Goal: Task Accomplishment & Management: Use online tool/utility

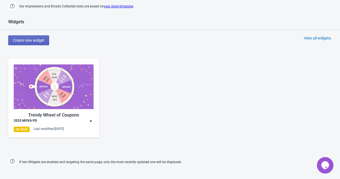
scroll to position [252, 0]
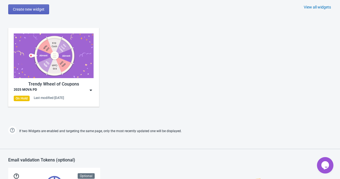
click at [92, 92] on img at bounding box center [90, 89] width 5 height 5
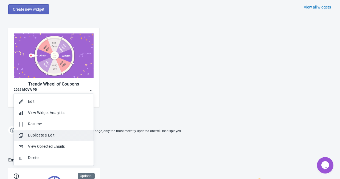
click at [50, 137] on div "Duplicate & Edit" at bounding box center [58, 135] width 61 height 6
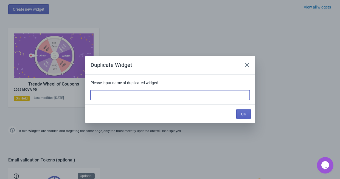
click at [112, 99] on input at bounding box center [169, 95] width 159 height 10
type input "10月秋季PD"
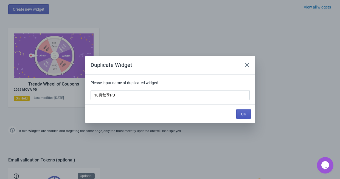
click at [244, 113] on span "OK" at bounding box center [243, 114] width 5 height 4
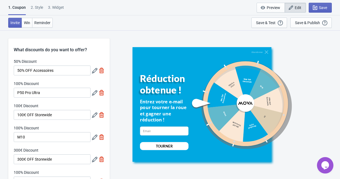
click at [95, 72] on icon at bounding box center [94, 70] width 5 height 5
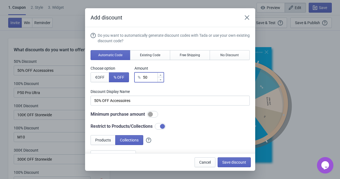
click at [151, 79] on input "50" at bounding box center [149, 77] width 15 height 10
click at [144, 78] on input "50" at bounding box center [149, 77] width 15 height 10
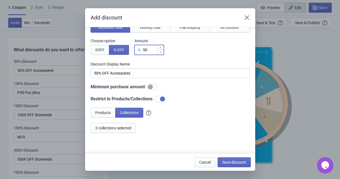
scroll to position [43, 0]
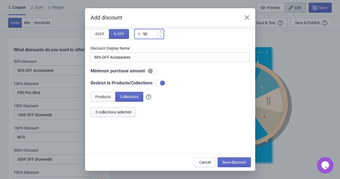
click at [129, 113] on span "3 collections selected" at bounding box center [113, 112] width 36 height 4
click at [237, 161] on span "Save discount" at bounding box center [234, 162] width 24 height 4
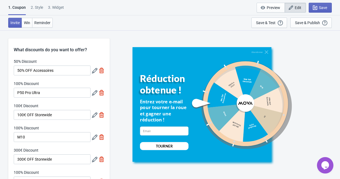
click at [94, 94] on icon at bounding box center [94, 92] width 5 height 5
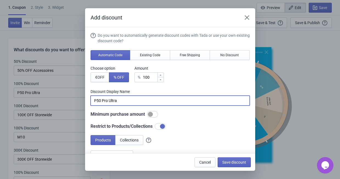
click at [131, 103] on input "P50 Pro Ultra" at bounding box center [169, 101] width 159 height 10
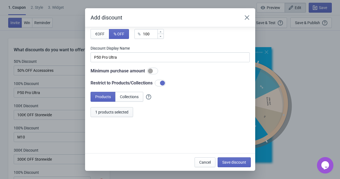
click at [117, 113] on span "1 products selected" at bounding box center [111, 112] width 33 height 4
click at [203, 164] on span "Cancel" at bounding box center [205, 162] width 12 height 4
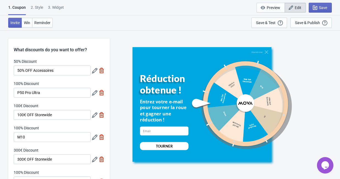
scroll to position [27, 0]
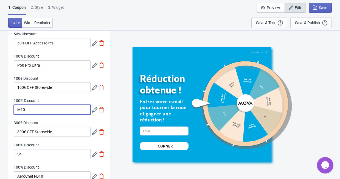
click at [59, 112] on input "M10" at bounding box center [52, 110] width 77 height 10
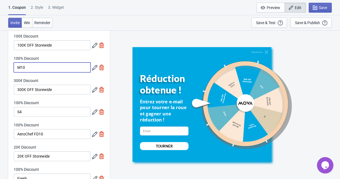
scroll to position [82, 0]
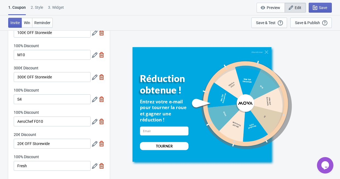
click at [95, 56] on icon at bounding box center [94, 54] width 5 height 5
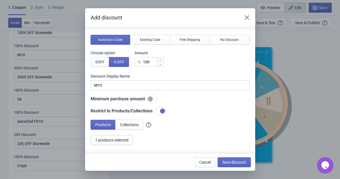
scroll to position [43, 0]
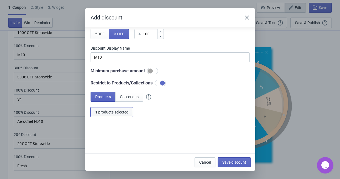
click at [128, 113] on span "1 products selected" at bounding box center [111, 112] width 33 height 4
click at [202, 160] on span "Cancel" at bounding box center [205, 162] width 12 height 4
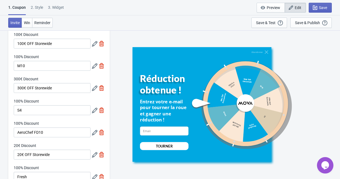
scroll to position [55, 0]
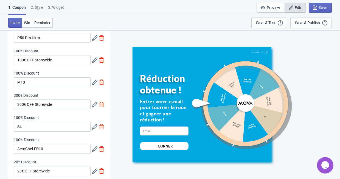
click at [93, 60] on icon at bounding box center [94, 60] width 5 height 5
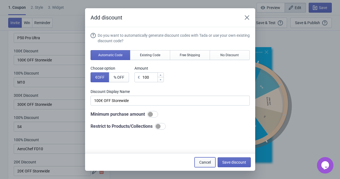
click at [206, 161] on span "Cancel" at bounding box center [205, 162] width 12 height 4
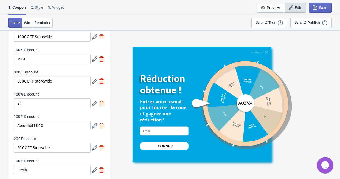
scroll to position [110, 0]
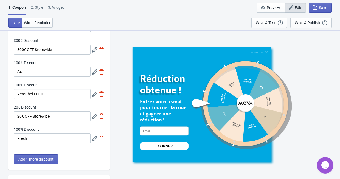
click at [94, 73] on icon at bounding box center [94, 71] width 5 height 5
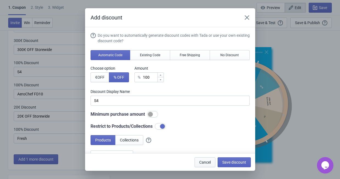
click at [208, 163] on span "Cancel" at bounding box center [205, 162] width 12 height 4
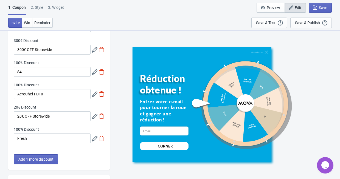
click at [94, 95] on icon at bounding box center [94, 94] width 5 height 5
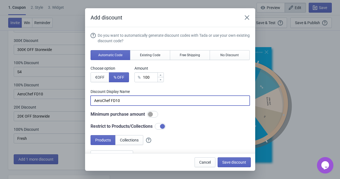
drag, startPoint x: 139, startPoint y: 103, endPoint x: 51, endPoint y: 89, distance: 88.8
click at [51, 89] on div "Add discount Do you want to automatically generate discount codes with Tada or …" at bounding box center [170, 89] width 340 height 162
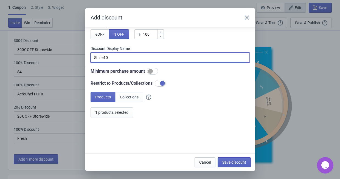
scroll to position [43, 0]
type input "Shine10"
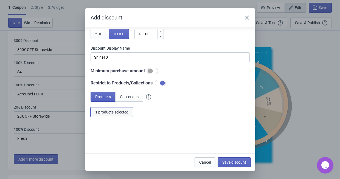
click at [121, 111] on span "1 products selected" at bounding box center [111, 112] width 33 height 4
click at [233, 161] on span "Save discount" at bounding box center [234, 162] width 24 height 4
type input "Shine10"
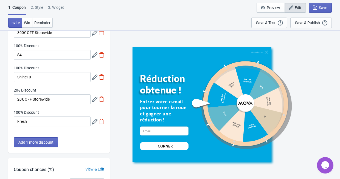
scroll to position [137, 0]
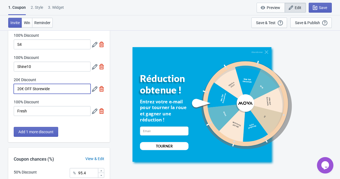
drag, startPoint x: 32, startPoint y: 89, endPoint x: 58, endPoint y: 85, distance: 26.1
click at [58, 85] on input "20€ OFF Storewide" at bounding box center [52, 89] width 77 height 10
click at [61, 89] on input "20€ OFF Storewide" at bounding box center [52, 89] width 77 height 10
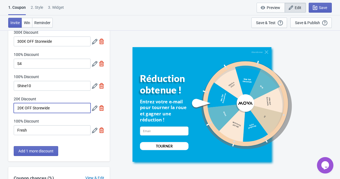
scroll to position [110, 0]
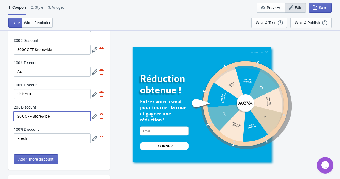
drag, startPoint x: 62, startPoint y: 90, endPoint x: 25, endPoint y: 92, distance: 37.3
click at [25, 92] on div "50% Discount 50% OFF Accessoires 100% Discount P50 Pro Ultra 100€ Discount 100€…" at bounding box center [58, 49] width 101 height 200
click at [59, 115] on input "20€ OFF Storewide" at bounding box center [52, 116] width 77 height 10
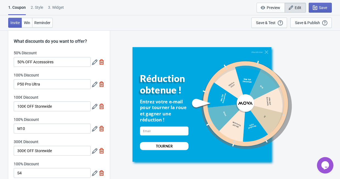
scroll to position [0, 0]
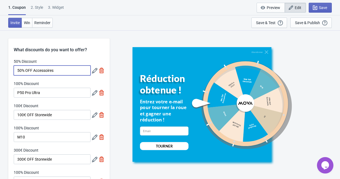
drag, startPoint x: 62, startPoint y: 72, endPoint x: 34, endPoint y: 69, distance: 28.4
click at [34, 69] on input "50% OFF Accessoires" at bounding box center [52, 70] width 77 height 10
click at [114, 20] on div "Invite Win Reminder Save & Test Open a Widget Preview of your site so that you …" at bounding box center [170, 22] width 340 height 15
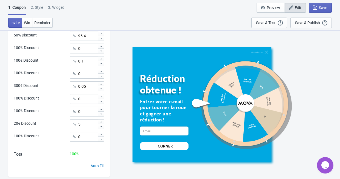
scroll to position [247, 0]
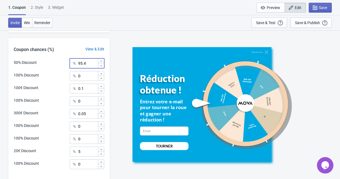
drag, startPoint x: 90, startPoint y: 62, endPoint x: 67, endPoint y: 59, distance: 23.0
click at [67, 59] on div "50% Discount % 95.4" at bounding box center [59, 61] width 90 height 7
type input "69.4"
click at [85, 79] on input "0" at bounding box center [88, 76] width 20 height 10
click at [87, 92] on input "0.1" at bounding box center [88, 89] width 20 height 10
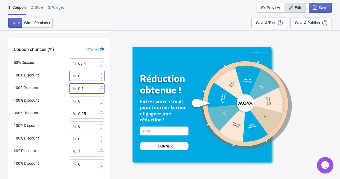
click at [83, 79] on input "0" at bounding box center [88, 76] width 20 height 10
type input "0"
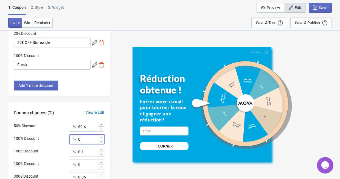
scroll to position [192, 0]
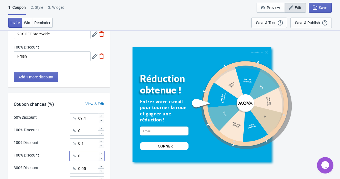
click at [81, 154] on input "0" at bounding box center [88, 156] width 20 height 10
click at [87, 146] on input "0.1" at bounding box center [88, 143] width 20 height 10
type input "0"
click at [88, 157] on input "0" at bounding box center [88, 156] width 20 height 10
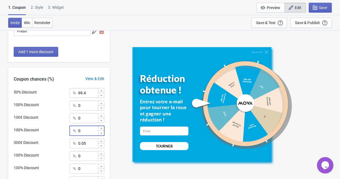
scroll to position [219, 0]
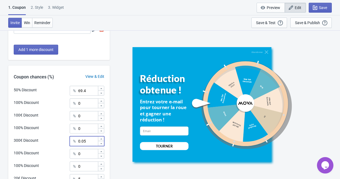
click at [88, 141] on input "0.05" at bounding box center [88, 141] width 20 height 10
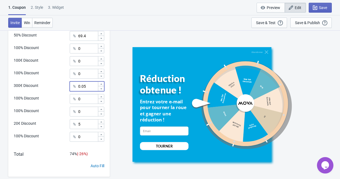
scroll to position [287, 0]
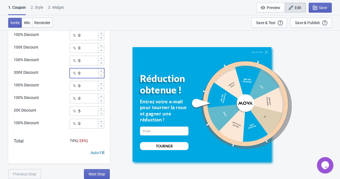
type input "0"
click at [88, 96] on input "0" at bounding box center [88, 98] width 20 height 10
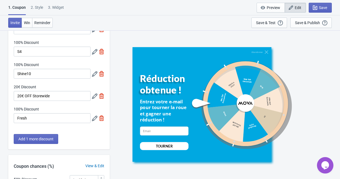
scroll to position [95, 0]
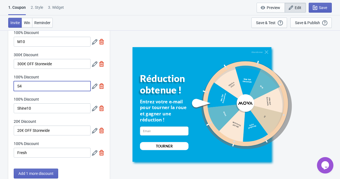
click at [38, 87] on input "S4" at bounding box center [52, 86] width 77 height 10
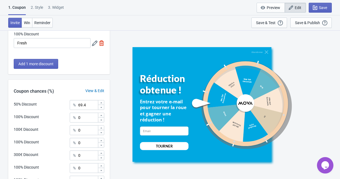
scroll to position [287, 0]
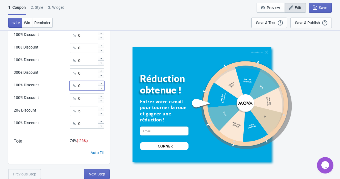
click at [85, 86] on input "0" at bounding box center [88, 86] width 20 height 10
type input "0.25"
click at [89, 101] on input "0" at bounding box center [88, 98] width 20 height 10
type input "0"
type input "8"
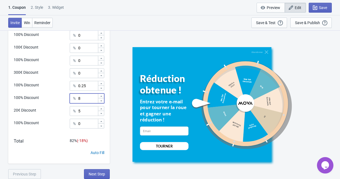
click at [122, 110] on div "Abandonner Réduction obtenue ! Entrez votre e-mail pour tourner la roue et gagn…" at bounding box center [224, 104] width 224 height 149
drag, startPoint x: 84, startPoint y: 124, endPoint x: 70, endPoint y: 119, distance: 15.2
click at [70, 119] on div "% 0" at bounding box center [87, 124] width 35 height 10
type input "17"
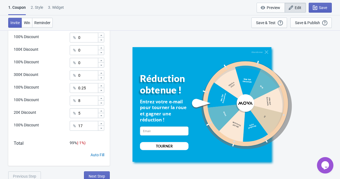
scroll to position [232, 0]
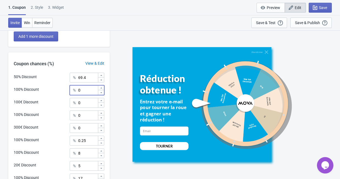
click at [80, 88] on input "0" at bounding box center [88, 90] width 20 height 10
click at [82, 77] on input "69.4" at bounding box center [88, 78] width 20 height 10
type input "70.4"
click at [115, 73] on div "Abandonner Réduction obtenue ! Entrez votre e-mail pour tourner la roue et gagn…" at bounding box center [224, 104] width 224 height 149
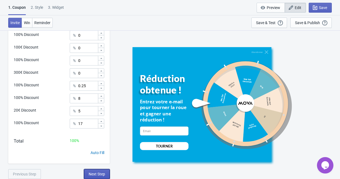
click at [101, 172] on span "Next Step" at bounding box center [97, 174] width 16 height 4
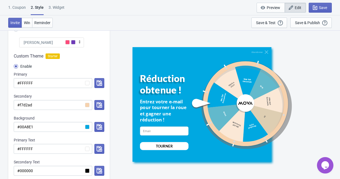
scroll to position [0, 0]
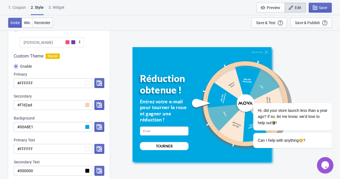
click at [165, 24] on div "Invite Win Reminder Save & Test Open a Widget Preview of your site so that you …" at bounding box center [170, 22] width 340 height 15
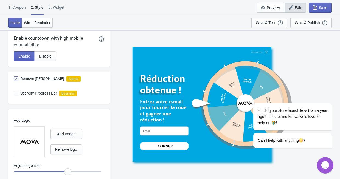
scroll to position [301, 0]
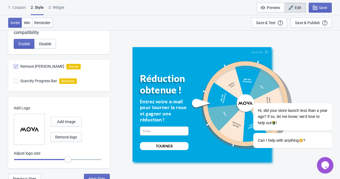
click at [199, 168] on div "Abandonner Réduction obtenue ! Entrez votre e-mail pour tourner la roue et gagn…" at bounding box center [224, 104] width 224 height 149
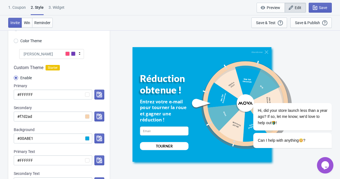
scroll to position [55, 0]
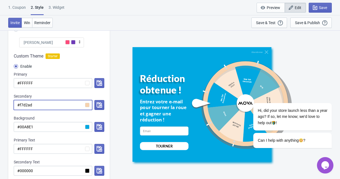
drag, startPoint x: 51, startPoint y: 102, endPoint x: 12, endPoint y: 106, distance: 38.8
click at [12, 106] on div "Custom Theme Starter Enable Primary #FFFFFF Secondary #f7d2ad Background #00A8E…" at bounding box center [58, 127] width 101 height 161
paste input "E45D07"
radio input "true"
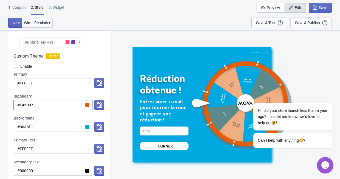
type input "#E45D07"
drag, startPoint x: 28, startPoint y: 5, endPoint x: 200, endPoint y: 91, distance: 192.2
click at [325, 74] on div "Abandonner Réduction obtenue ! Entrez votre e-mail pour tourner la roue et gagn…" at bounding box center [224, 104] width 224 height 149
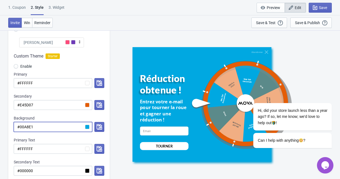
drag, startPoint x: 40, startPoint y: 127, endPoint x: 16, endPoint y: 125, distance: 23.9
click at [16, 125] on input "#00A8E1" at bounding box center [53, 127] width 78 height 10
click at [38, 128] on input "#00A8E1" at bounding box center [53, 127] width 78 height 10
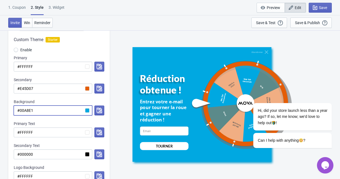
scroll to position [82, 0]
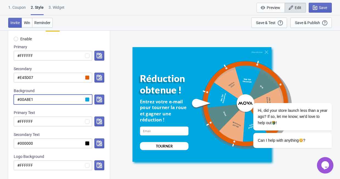
drag, startPoint x: 42, startPoint y: 100, endPoint x: -5, endPoint y: 91, distance: 48.8
click at [0, 91] on html "1. Coupon 2 . Style 3. Widget 1. Coupon 2 . Style 3. Widget Save and Exit Previ…" at bounding box center [170, 7] width 340 height 179
paste input "FFF5EA"
radio input "true"
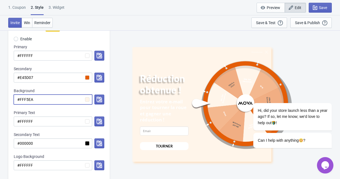
type input "#FFF5EA"
drag, startPoint x: 214, startPoint y: 172, endPoint x: 171, endPoint y: 159, distance: 45.2
click at [214, 172] on div "Abandonner Réduction obtenue ! Entrez votre e-mail pour tourner la roue et gagn…" at bounding box center [224, 104] width 224 height 149
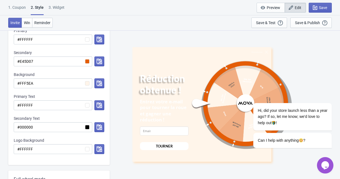
scroll to position [110, 0]
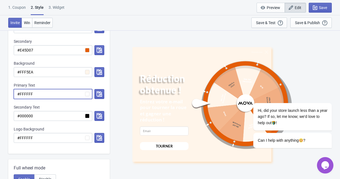
drag, startPoint x: 44, startPoint y: 93, endPoint x: 15, endPoint y: 92, distance: 28.5
click at [15, 92] on input "#FFFFFF" at bounding box center [53, 94] width 78 height 10
paste input "9D3D01"
radio input "true"
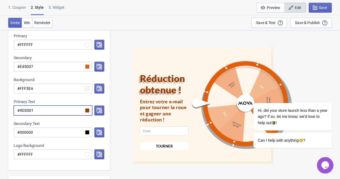
scroll to position [82, 0]
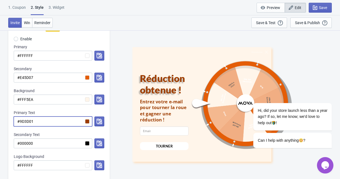
type input "#9D3D01"
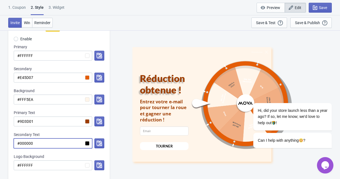
drag, startPoint x: 38, startPoint y: 144, endPoint x: 7, endPoint y: 143, distance: 31.5
click at [7, 143] on div "Visual Style Clear Theme Dark Theme Color Theme Tada Tada Red Rose Pink World […" at bounding box center [170, 175] width 340 height 455
paste input "9D3D01"
radio input "true"
type input "#9D3D01"
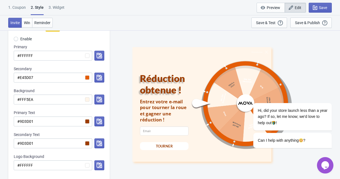
click at [227, 170] on div "Abandonner Réduction obtenue ! Entrez votre e-mail pour tourner la roue et gagn…" at bounding box center [224, 104] width 224 height 149
drag, startPoint x: 327, startPoint y: 93, endPoint x: 521, endPoint y: 256, distance: 253.9
click at [327, 93] on icon "Chat attention grabber" at bounding box center [328, 95] width 5 height 5
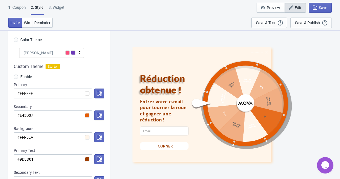
scroll to position [55, 0]
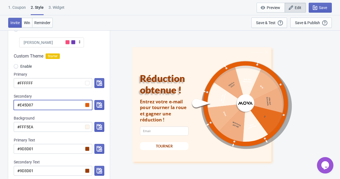
drag, startPoint x: 41, startPoint y: 106, endPoint x: 21, endPoint y: 107, distance: 20.6
click at [21, 107] on input "#E45D07" at bounding box center [53, 105] width 78 height 10
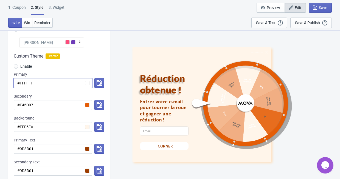
drag, startPoint x: 44, startPoint y: 84, endPoint x: 25, endPoint y: 85, distance: 19.0
click at [25, 85] on input "#FFFFFF" at bounding box center [53, 83] width 78 height 10
radio input "true"
type input "#FFF5"
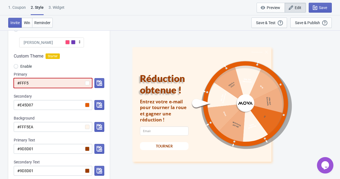
radio input "true"
type input "#FFF5e"
radio input "true"
type input "#FFF5饿"
radio input "true"
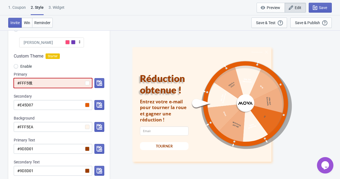
type input "#FFF5"
radio input "true"
type input "#FFF5e"
radio input "true"
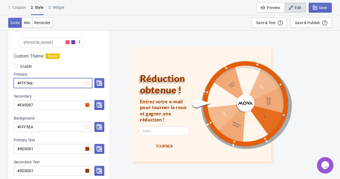
type input "#FFF5ea"
click at [54, 106] on input "#E45D07" at bounding box center [53, 105] width 78 height 10
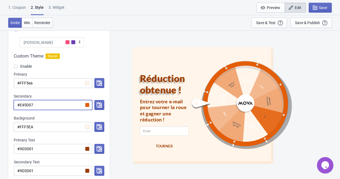
radio input "true"
type input "#E45D0"
radio input "true"
type input "#E45D"
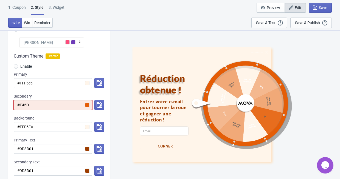
radio input "true"
type input "#E45"
radio input "true"
type input "#E4"
radio input "true"
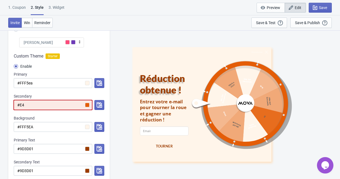
type input "#E"
radio input "true"
type input "#"
radio input "true"
type input "#f"
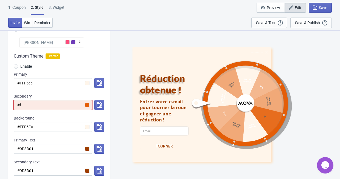
radio input "true"
type input "#f7"
radio input "true"
type input "#f7d"
radio input "true"
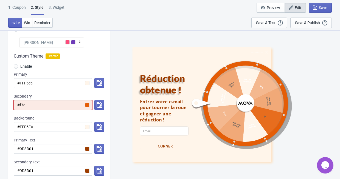
type input "#f7d2"
radio input "true"
type input "#f7d2a"
radio input "true"
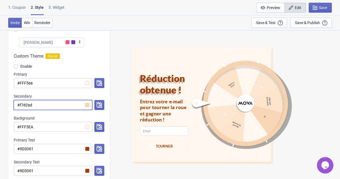
type input "#f7d2ad"
click at [59, 131] on input "#FFF5EA" at bounding box center [53, 127] width 78 height 10
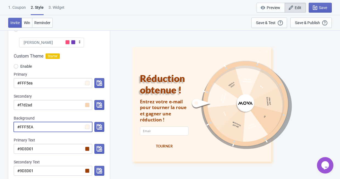
radio input "true"
type input "#FFF5E"
radio input "true"
type input "#FFF5"
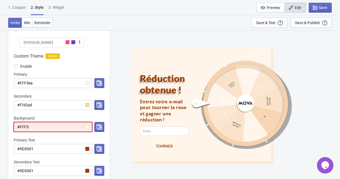
radio input "true"
type input "#FFF"
radio input "true"
type input "#FF"
radio input "true"
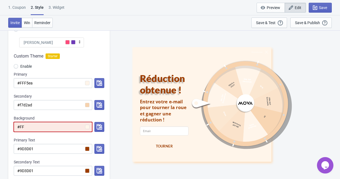
type input "#FF9"
radio input "true"
type input "#FF96"
radio input "true"
type input "#FF963"
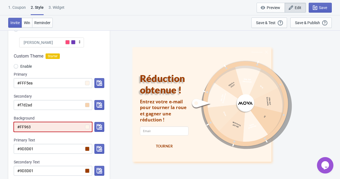
radio input "true"
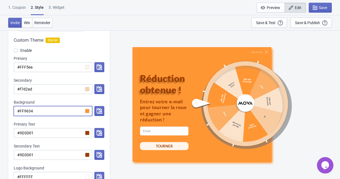
scroll to position [82, 0]
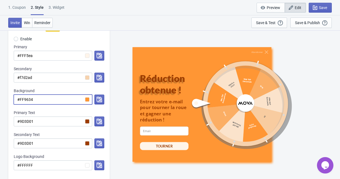
type input "#FF9634"
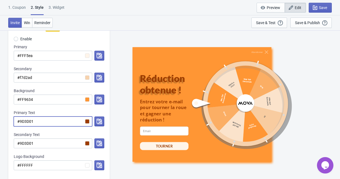
click at [45, 122] on input "#9D3D01" at bounding box center [53, 121] width 78 height 10
radio input "true"
type input "#9D3D0"
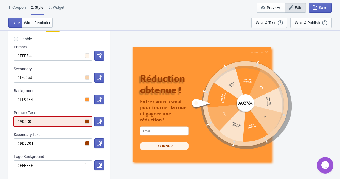
radio input "true"
type input "#9D3D"
radio input "true"
type input "#9D3"
radio input "true"
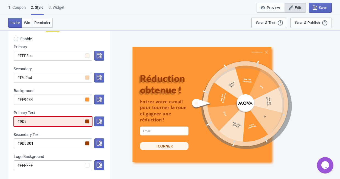
type input "#9D"
radio input "true"
type input "#9"
radio input "true"
type input "#"
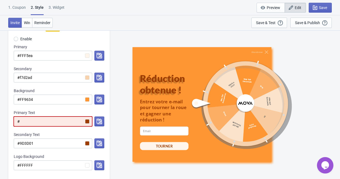
radio input "true"
type input "#"
radio input "true"
type input "#f"
radio input "true"
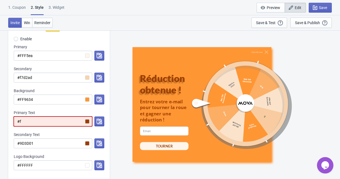
type input "#ff"
radio input "true"
type input "#fff"
radio input "true"
type input "#fff5"
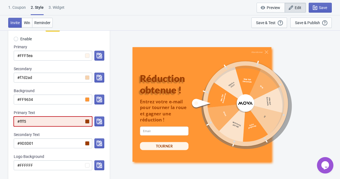
radio input "true"
type input "#fff5e"
radio input "true"
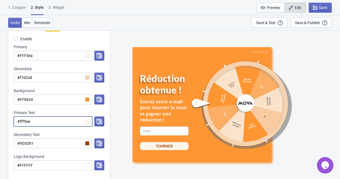
type input "#fff5ea"
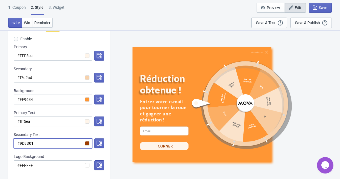
drag, startPoint x: 42, startPoint y: 142, endPoint x: 0, endPoint y: 143, distance: 42.2
click at [0, 143] on div "Visual Style Clear Theme Dark Theme Color Theme Tada Tada Red Rose Pink World […" at bounding box center [170, 175] width 340 height 455
radio input "true"
type input "#e"
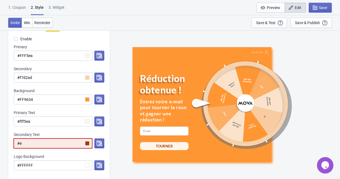
radio input "true"
type input "#e4"
radio input "true"
type input "#e45"
radio input "true"
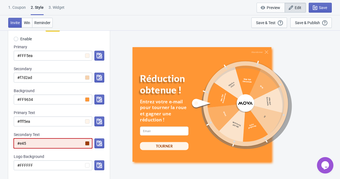
type input "#e45d"
radio input "true"
type input "#e45d0"
radio input "true"
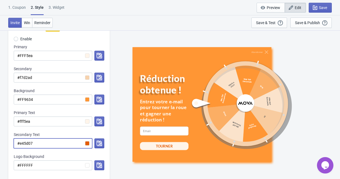
type input "#e45d07"
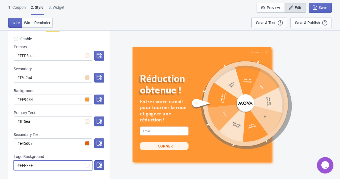
drag, startPoint x: 34, startPoint y: 167, endPoint x: 3, endPoint y: 166, distance: 30.4
click at [3, 166] on div "Visual Style Clear Theme Dark Theme Color Theme Tada Tada Red Rose Pink World […" at bounding box center [170, 175] width 340 height 455
radio input "true"
type input "#8"
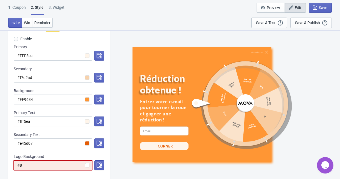
radio input "true"
type input "#8b"
radio input "true"
type input "#8bb"
radio input "true"
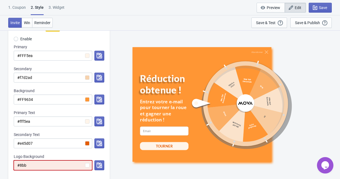
type input "#8bb0"
radio input "true"
type input "#8bb00"
radio input "true"
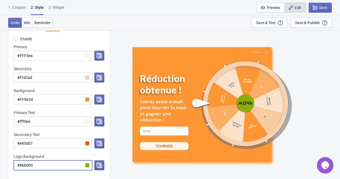
type input "#8bb000"
click at [294, 136] on icon "50% OFF Accessoires P50 Pro Ultra 100€ OFF Storewide M10 300€ OFF Storewide S4 …" at bounding box center [245, 104] width 104 height 104
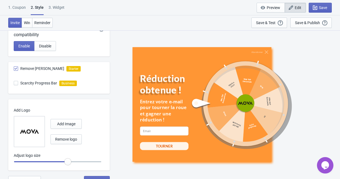
scroll to position [306, 0]
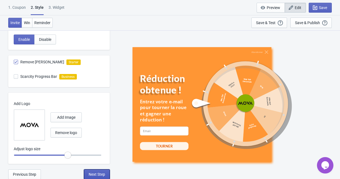
click at [103, 174] on span "Next Step" at bounding box center [97, 174] width 16 height 4
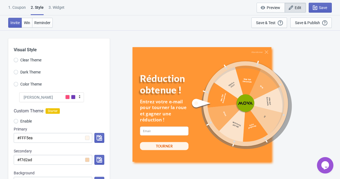
select select "specificURL"
select select "once"
select select "1"
select select "left"
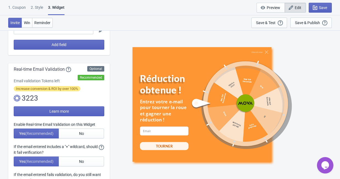
scroll to position [82, 0]
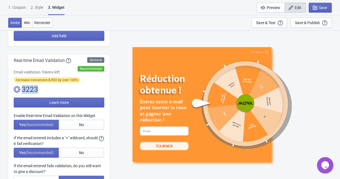
drag, startPoint x: 23, startPoint y: 87, endPoint x: 36, endPoint y: 90, distance: 13.3
click at [36, 90] on div "3223" at bounding box center [59, 89] width 90 height 9
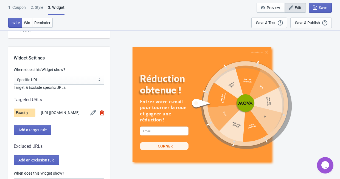
scroll to position [411, 0]
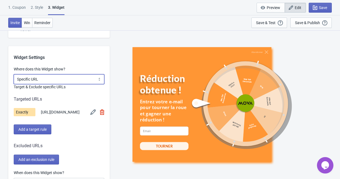
click at [69, 81] on select "All Pages All Product Pages All Blog Pages All Static Pages Specific Product(s)…" at bounding box center [59, 79] width 90 height 10
click at [113, 77] on div "Abandonner Réduction obtenue ! Entrez votre e-mail pour tourner la roue et gagn…" at bounding box center [224, 104] width 224 height 149
click at [73, 78] on select "All Pages All Product Pages All Blog Pages All Static Pages Specific Product(s)…" at bounding box center [59, 79] width 90 height 10
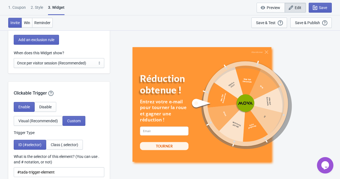
scroll to position [478, 0]
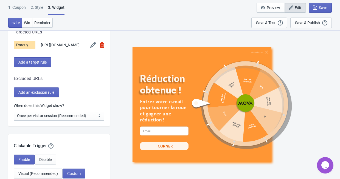
click at [327, 79] on div "Abandonner Réduction obtenue ! Entrez votre e-mail pour tourner la roue et gagn…" at bounding box center [224, 104] width 224 height 149
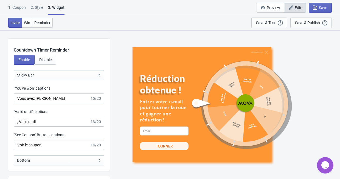
scroll to position [725, 0]
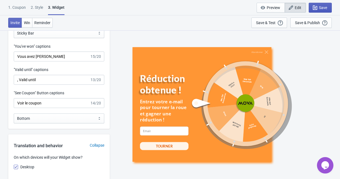
click at [322, 7] on span "Save" at bounding box center [322, 7] width 8 height 4
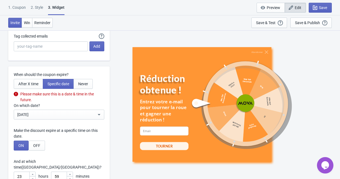
scroll to position [1465, 0]
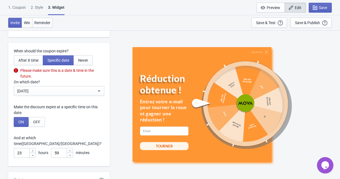
click at [93, 91] on div "[DATE]" at bounding box center [56, 91] width 79 height 7
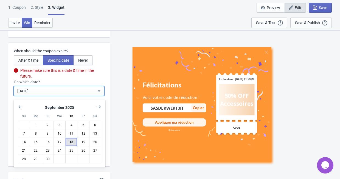
click at [73, 144] on button "18" at bounding box center [71, 142] width 12 height 9
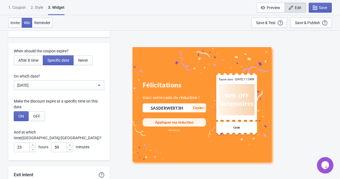
click at [93, 88] on div "[DATE]" at bounding box center [56, 85] width 79 height 7
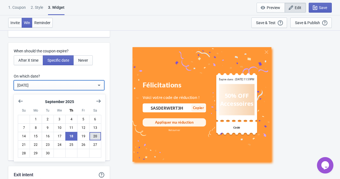
click at [100, 135] on button "20" at bounding box center [95, 136] width 12 height 9
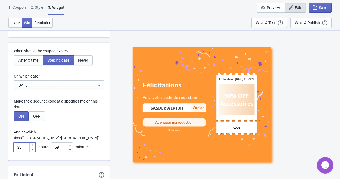
drag, startPoint x: 23, startPoint y: 145, endPoint x: 8, endPoint y: 146, distance: 15.1
type input "0"
drag, startPoint x: 61, startPoint y: 144, endPoint x: 45, endPoint y: 144, distance: 15.1
click at [45, 144] on div "0 hours 59 minutes" at bounding box center [59, 147] width 90 height 10
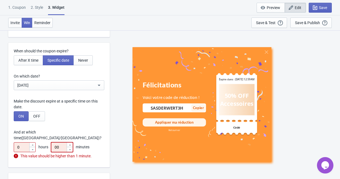
type input "00"
click at [95, 142] on div "0 hours 00 minutes" at bounding box center [59, 147] width 90 height 10
click at [22, 143] on input "0" at bounding box center [21, 147] width 15 height 10
click at [118, 138] on div "Félicitations Voici votre code de réduction ! SASDERWERT3H Copié Copier Appliqu…" at bounding box center [224, 104] width 224 height 149
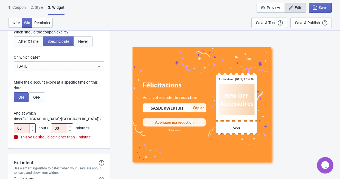
scroll to position [1492, 0]
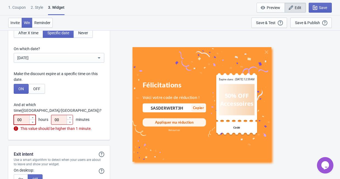
click at [15, 116] on input "00" at bounding box center [21, 120] width 15 height 10
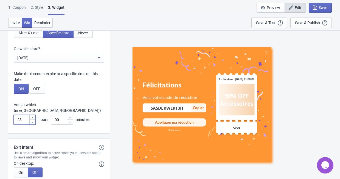
type input "23"
drag, startPoint x: 61, startPoint y: 117, endPoint x: 48, endPoint y: 117, distance: 13.7
click at [48, 117] on div "23 hours 00 minutes" at bounding box center [59, 120] width 90 height 10
type input "59"
click at [113, 111] on div "Félicitations Voici votre code de réduction ! SASDERWERT3H Copié Copier Appliqu…" at bounding box center [224, 104] width 224 height 149
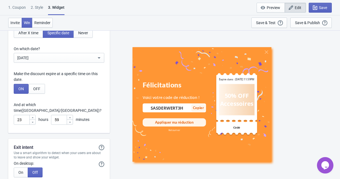
scroll to position [1465, 0]
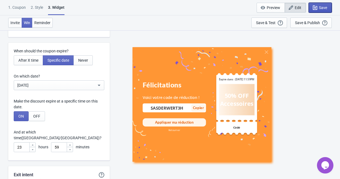
click at [322, 10] on span "Save" at bounding box center [320, 7] width 14 height 5
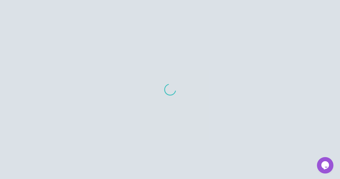
scroll to position [401, 0]
